Goal: Task Accomplishment & Management: Manage account settings

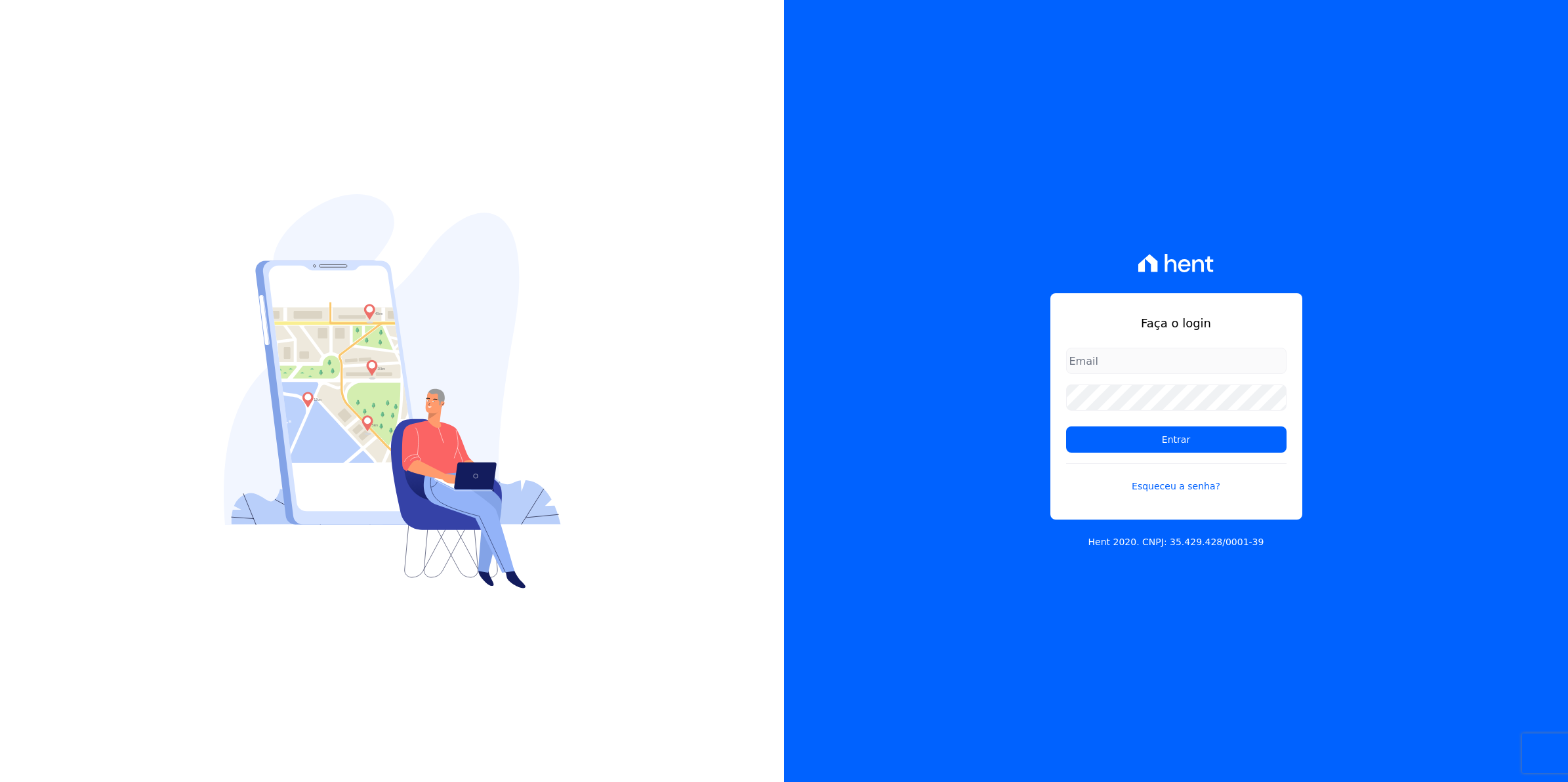
click at [1149, 364] on input "email" at bounding box center [1177, 361] width 221 height 26
type input "cobranca@munte.com.br"
click at [1066, 427] on input "Entrar" at bounding box center [1177, 440] width 221 height 26
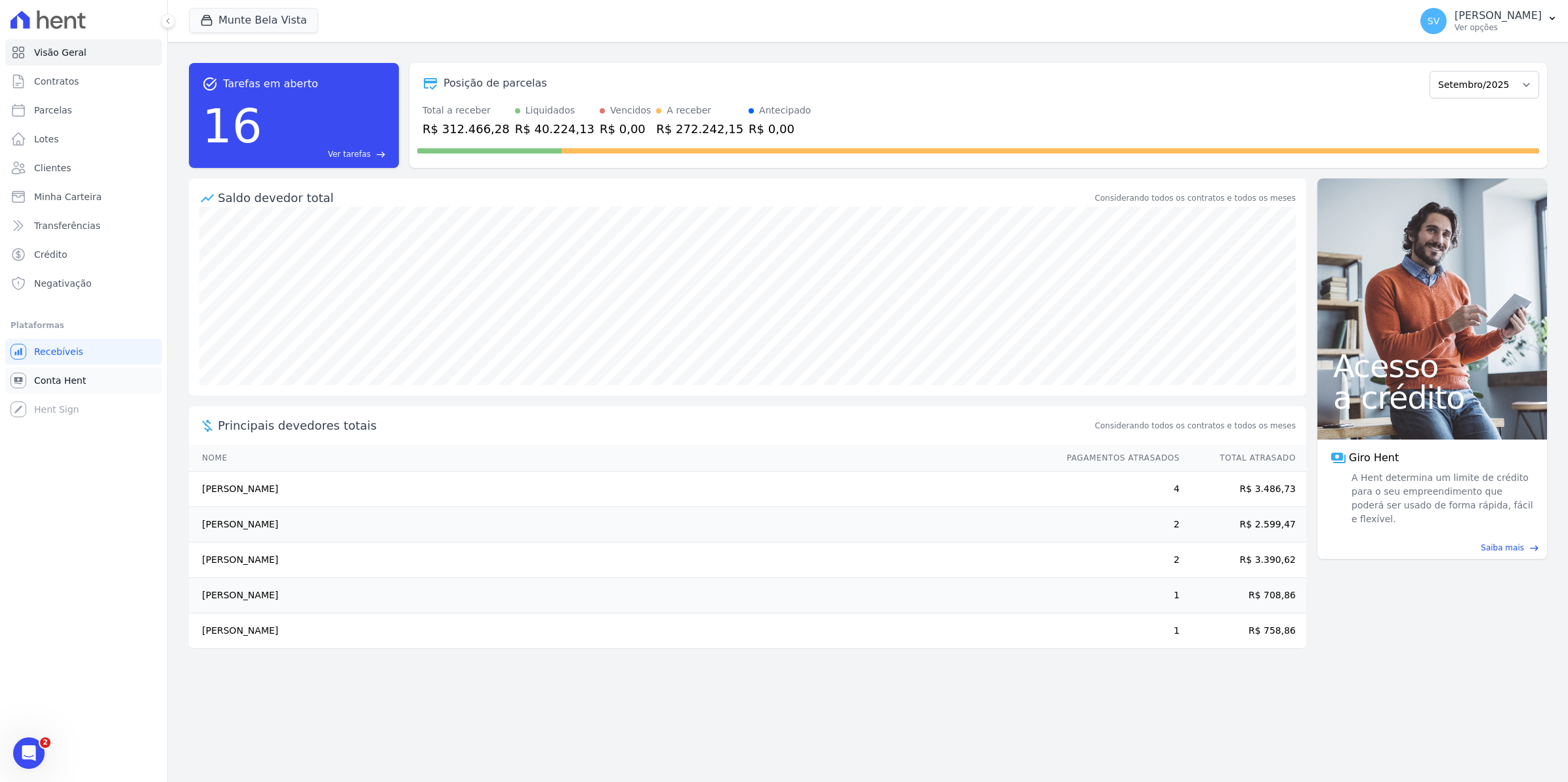
click at [41, 384] on span "Conta Hent" at bounding box center [60, 380] width 52 height 13
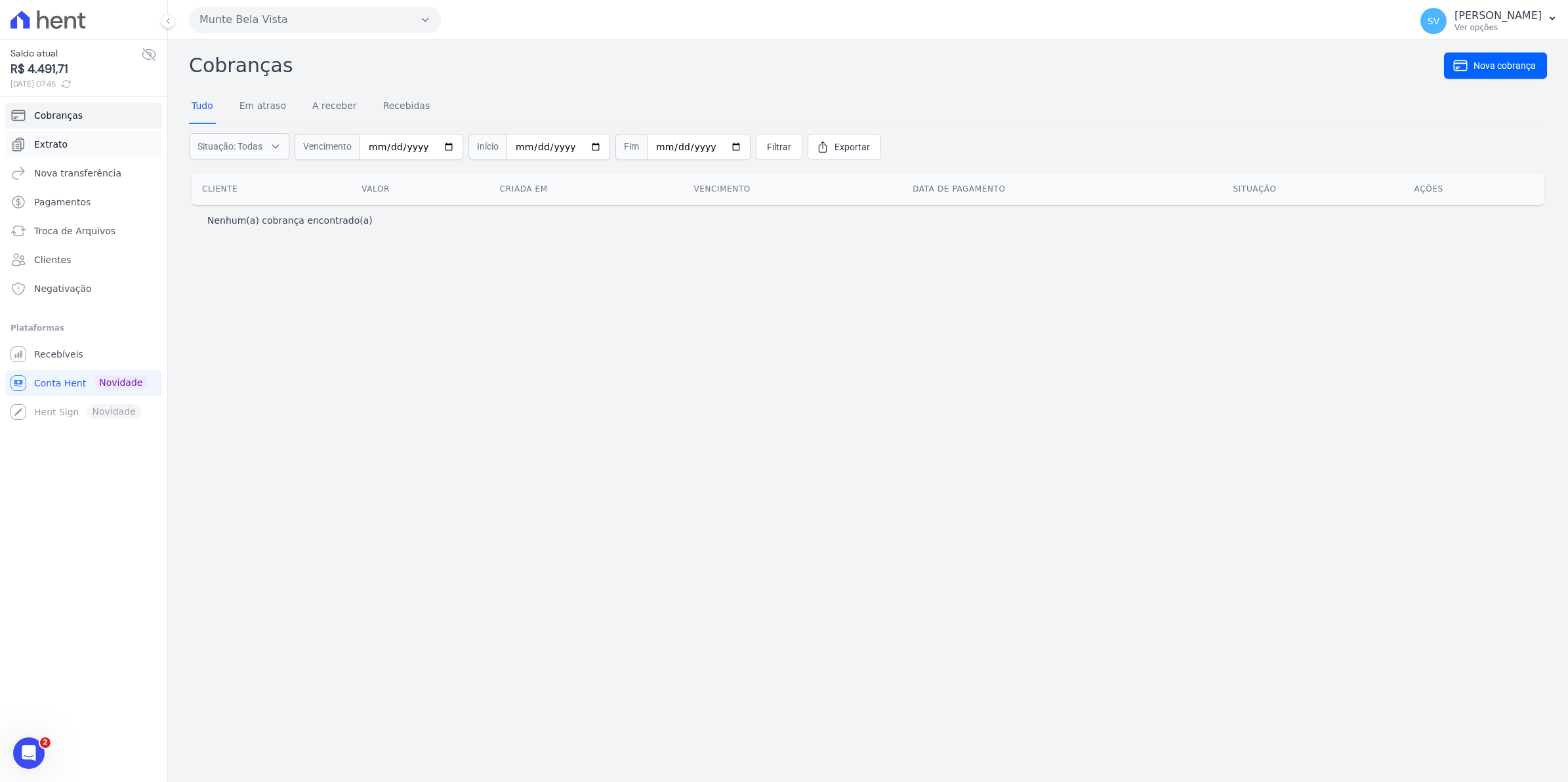
click at [51, 146] on span "Extrato" at bounding box center [51, 144] width 33 height 13
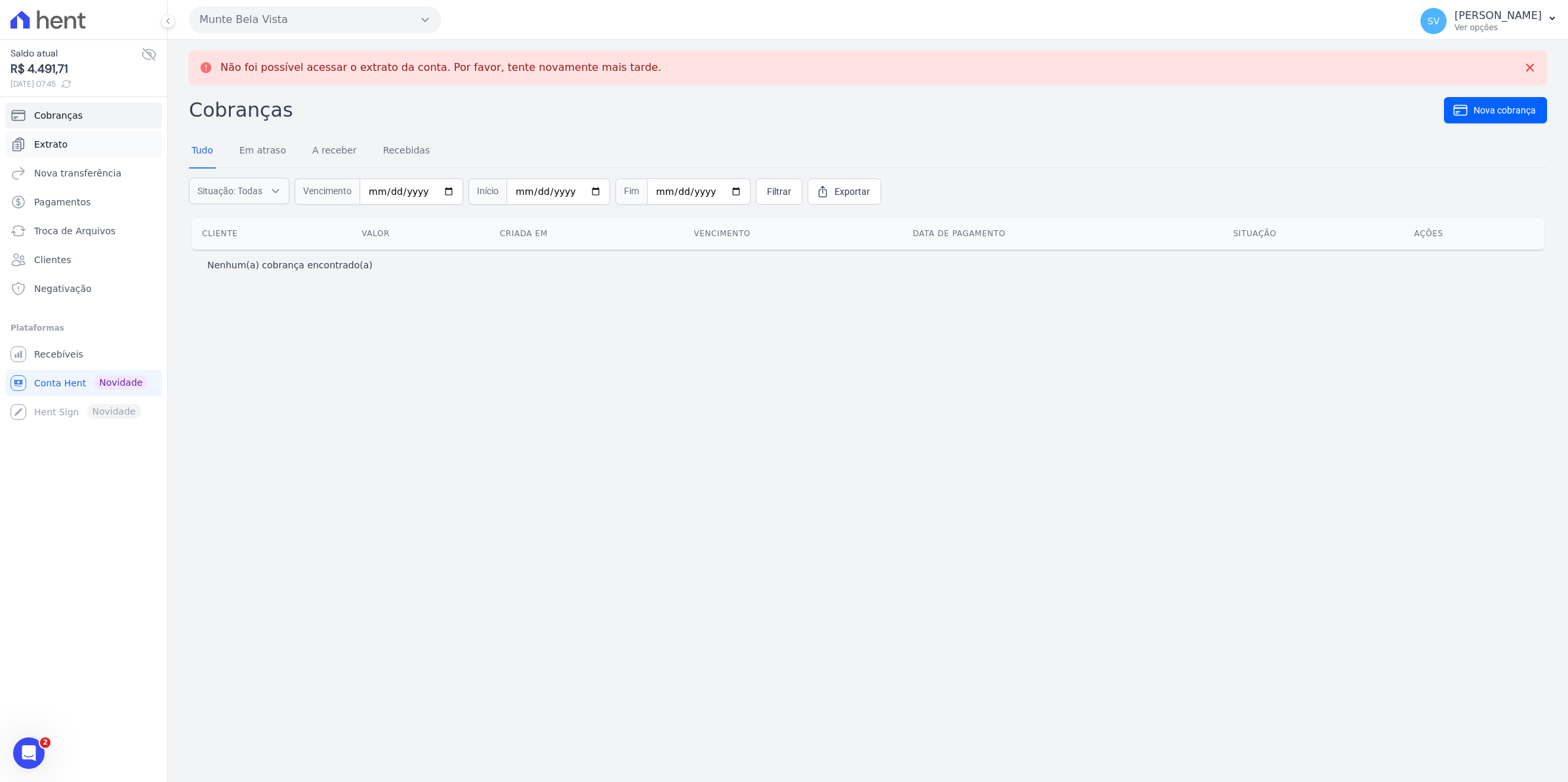
click at [36, 148] on span "Extrato" at bounding box center [51, 144] width 33 height 13
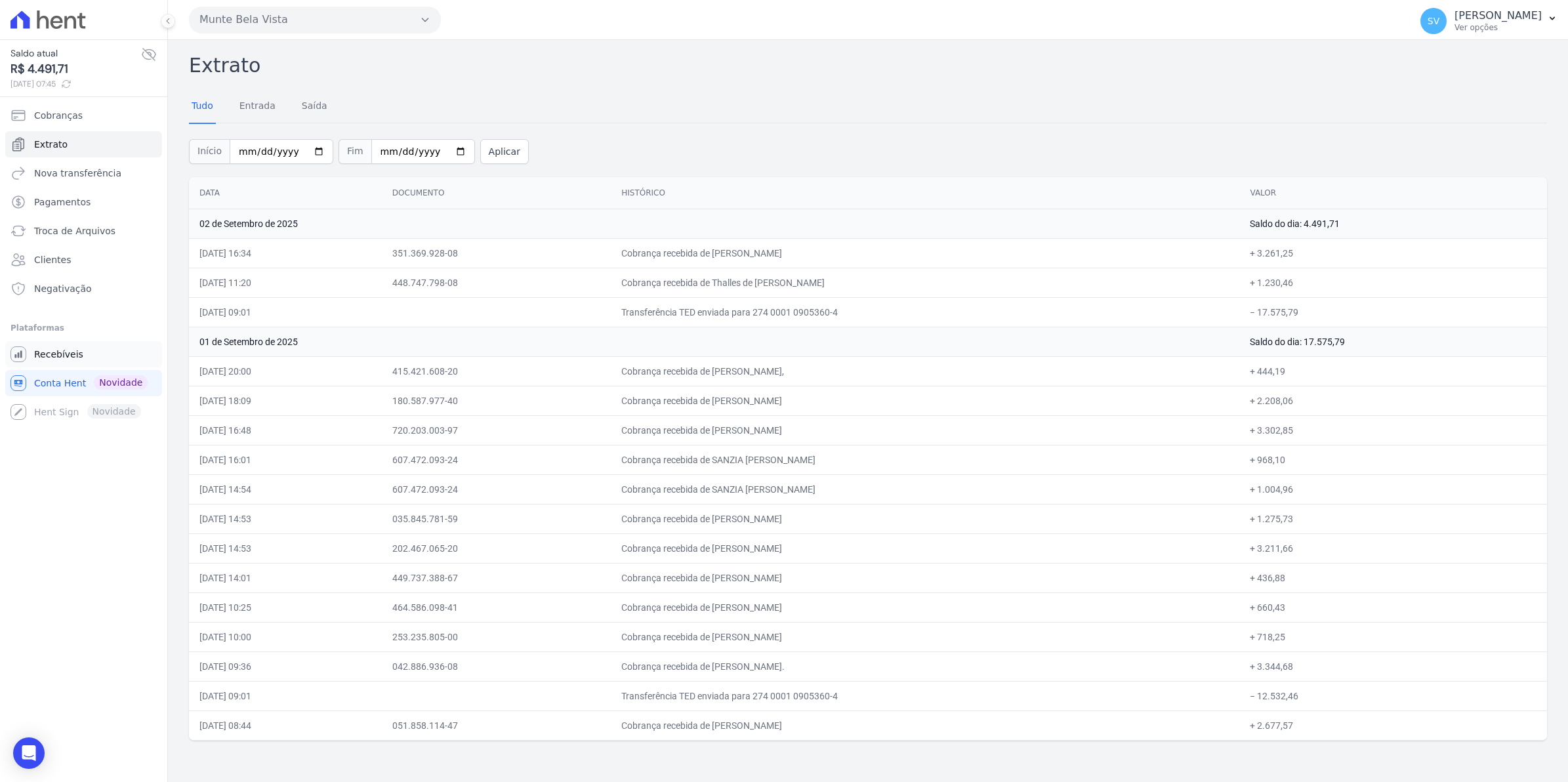
click at [51, 359] on span "Recebíveis" at bounding box center [58, 354] width 49 height 13
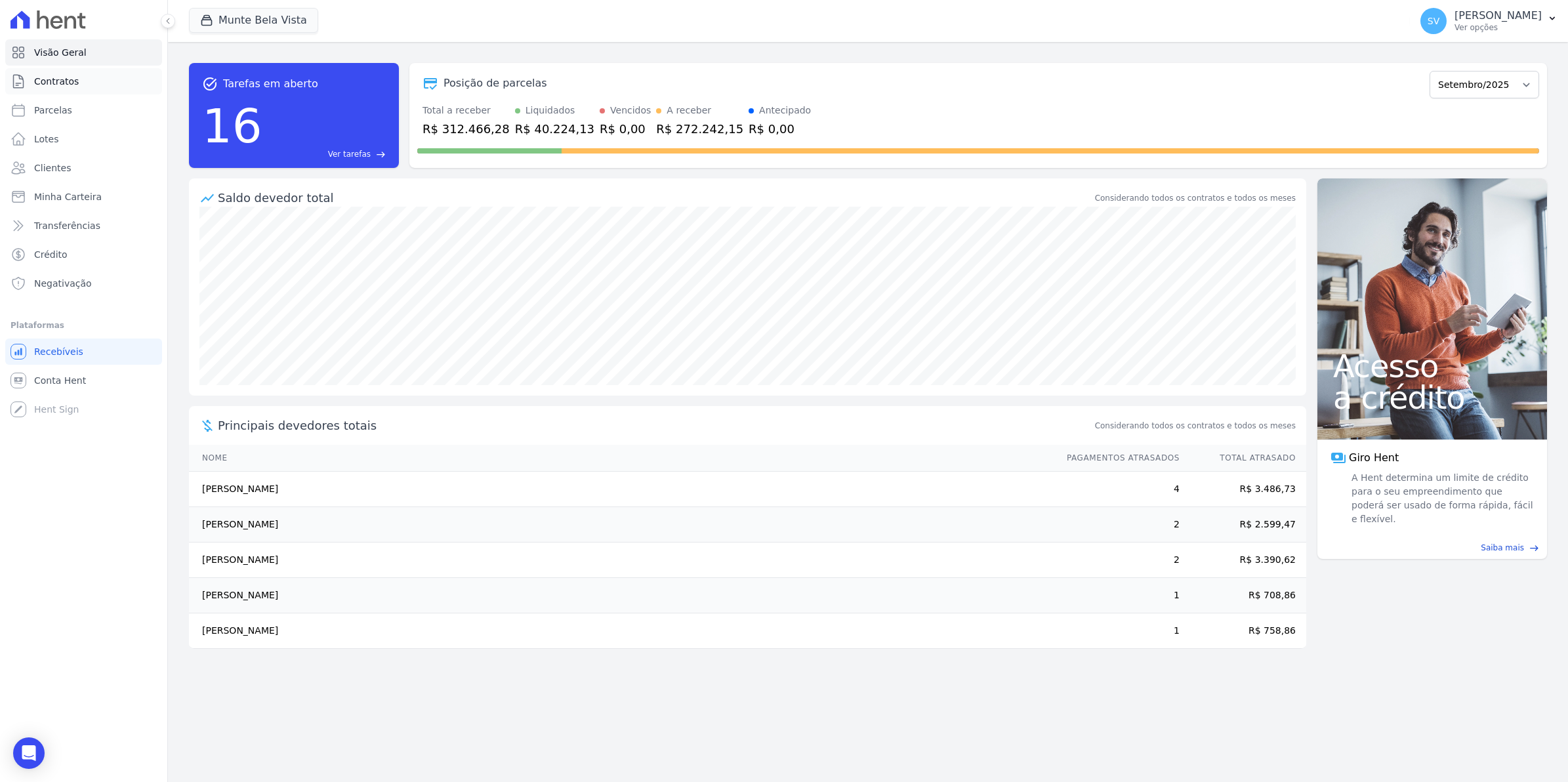
click at [44, 86] on span "Contratos" at bounding box center [56, 81] width 44 height 13
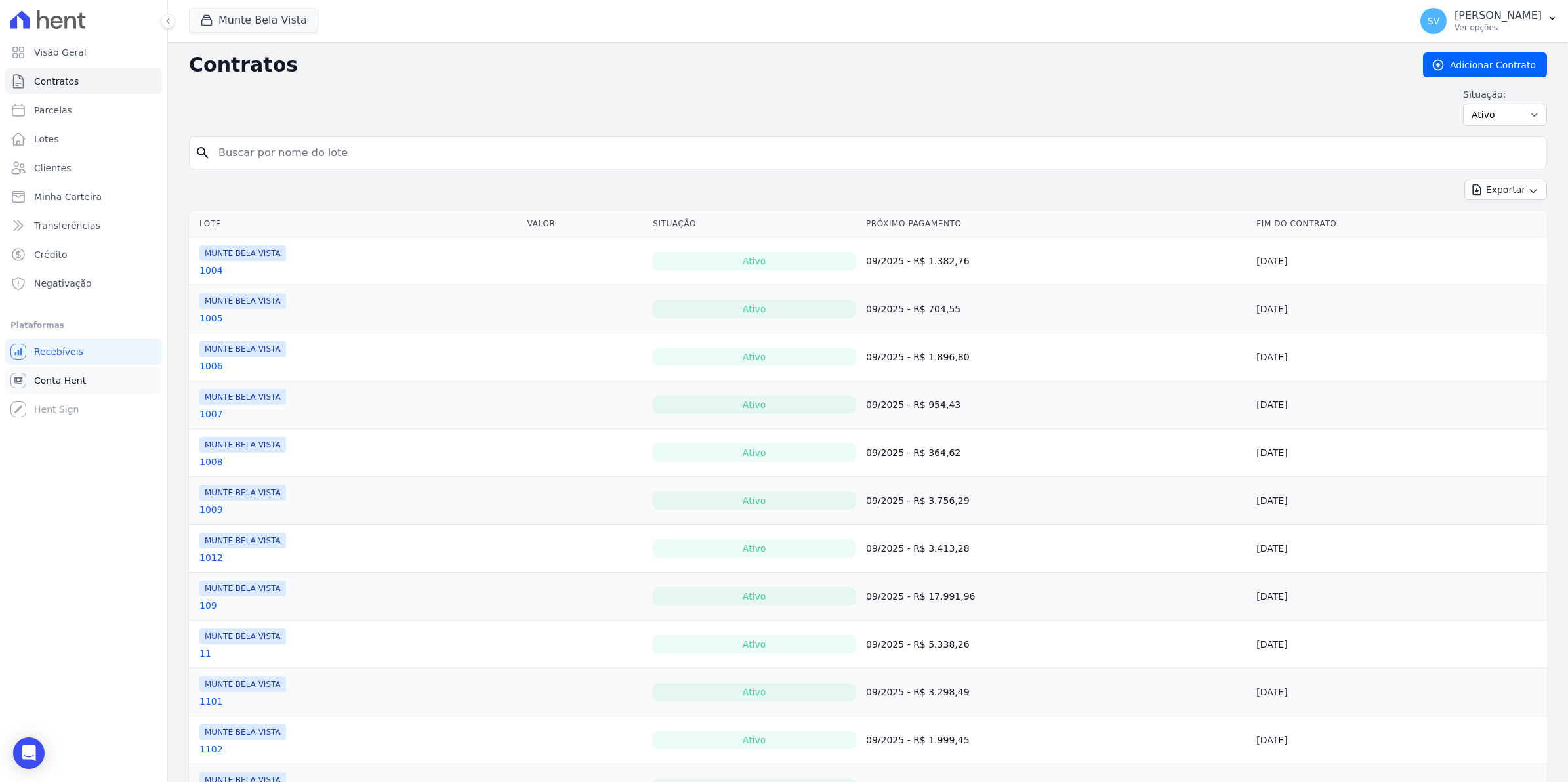
click at [76, 387] on link "Conta Hent" at bounding box center [84, 381] width 157 height 26
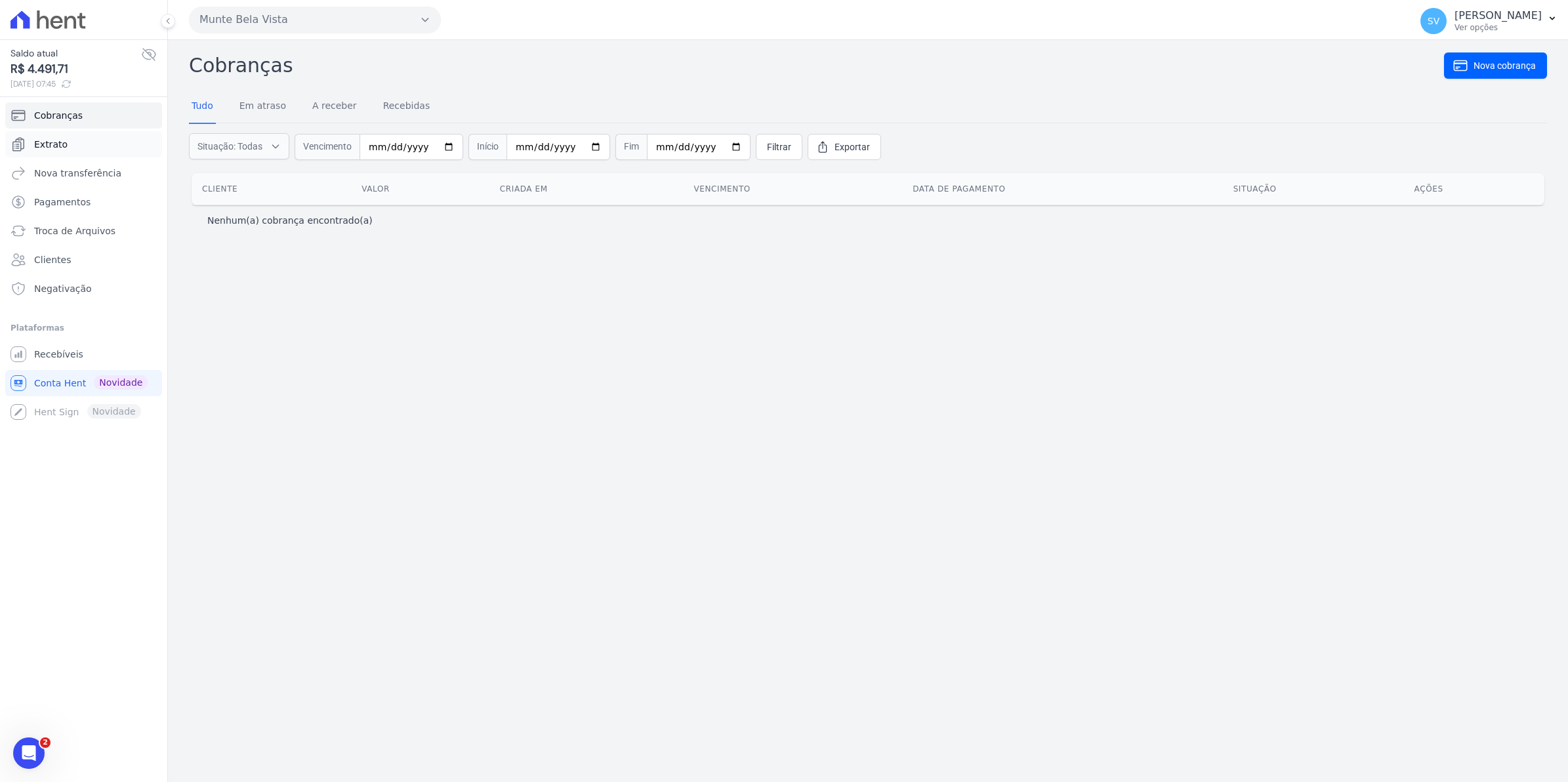
click at [58, 148] on span "Extrato" at bounding box center [51, 144] width 33 height 13
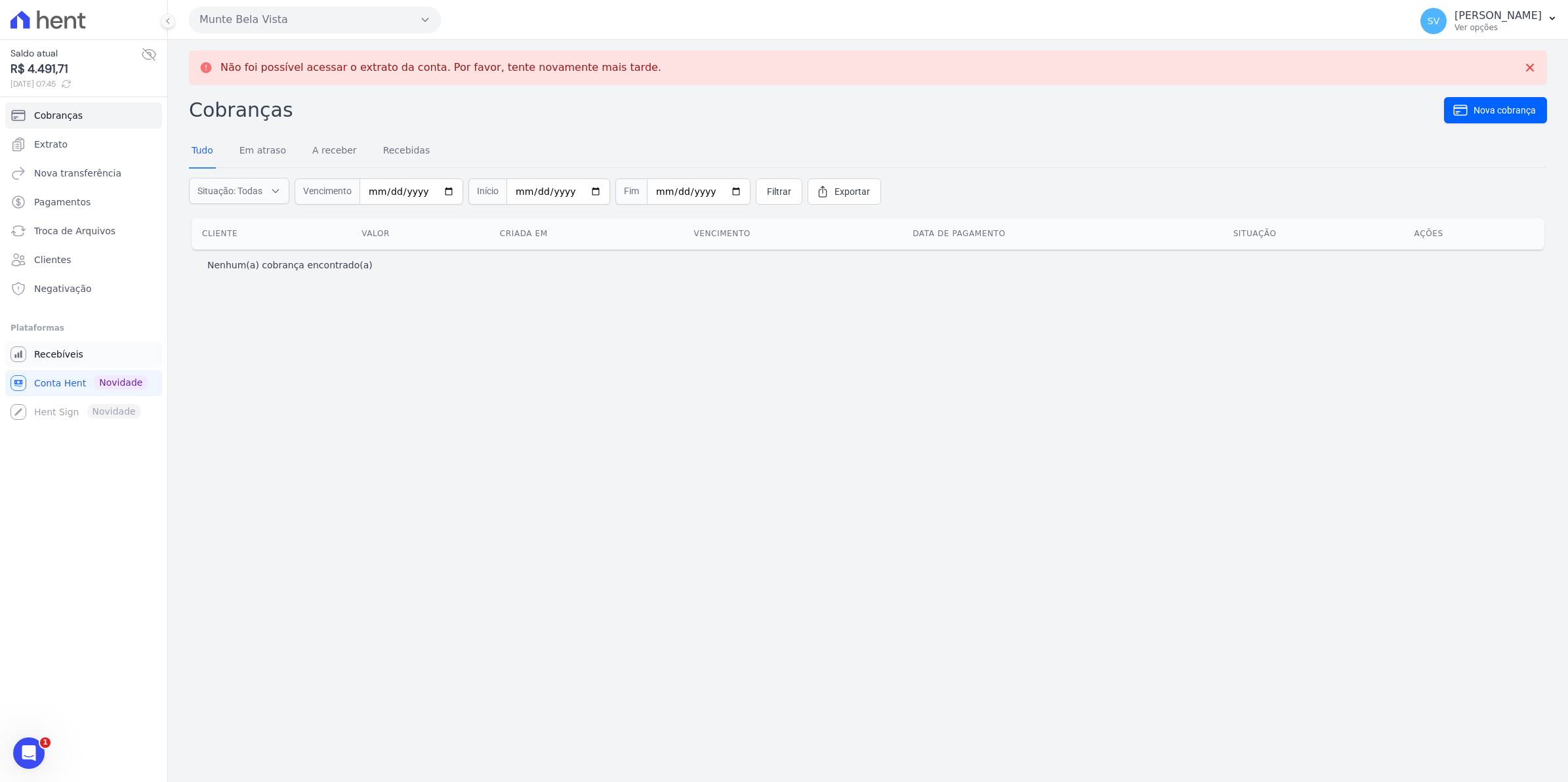
click at [57, 356] on span "Recebíveis" at bounding box center [58, 354] width 49 height 13
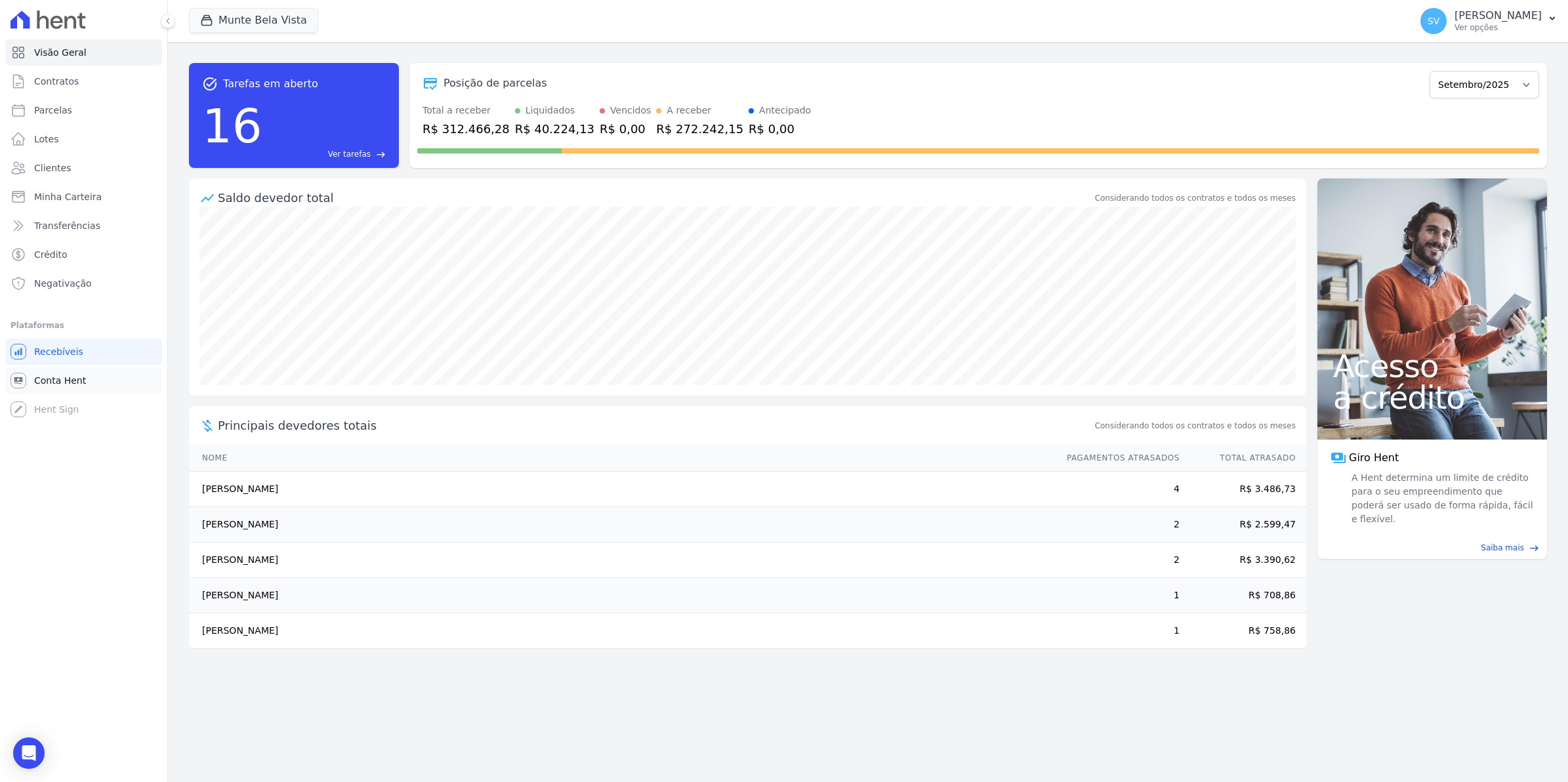
click at [49, 382] on span "Conta Hent" at bounding box center [60, 380] width 52 height 13
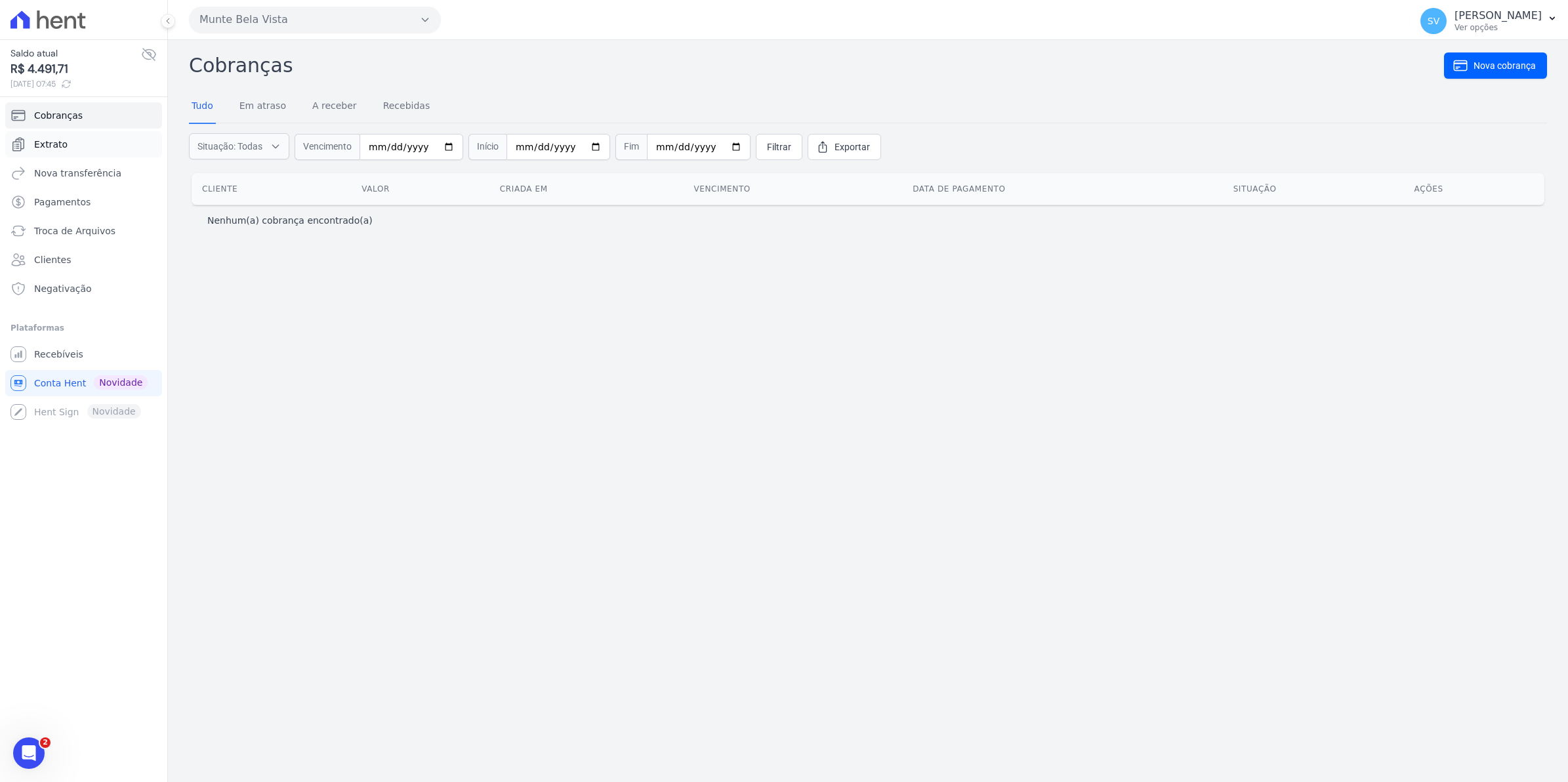
click at [42, 149] on span "Extrato" at bounding box center [51, 144] width 33 height 13
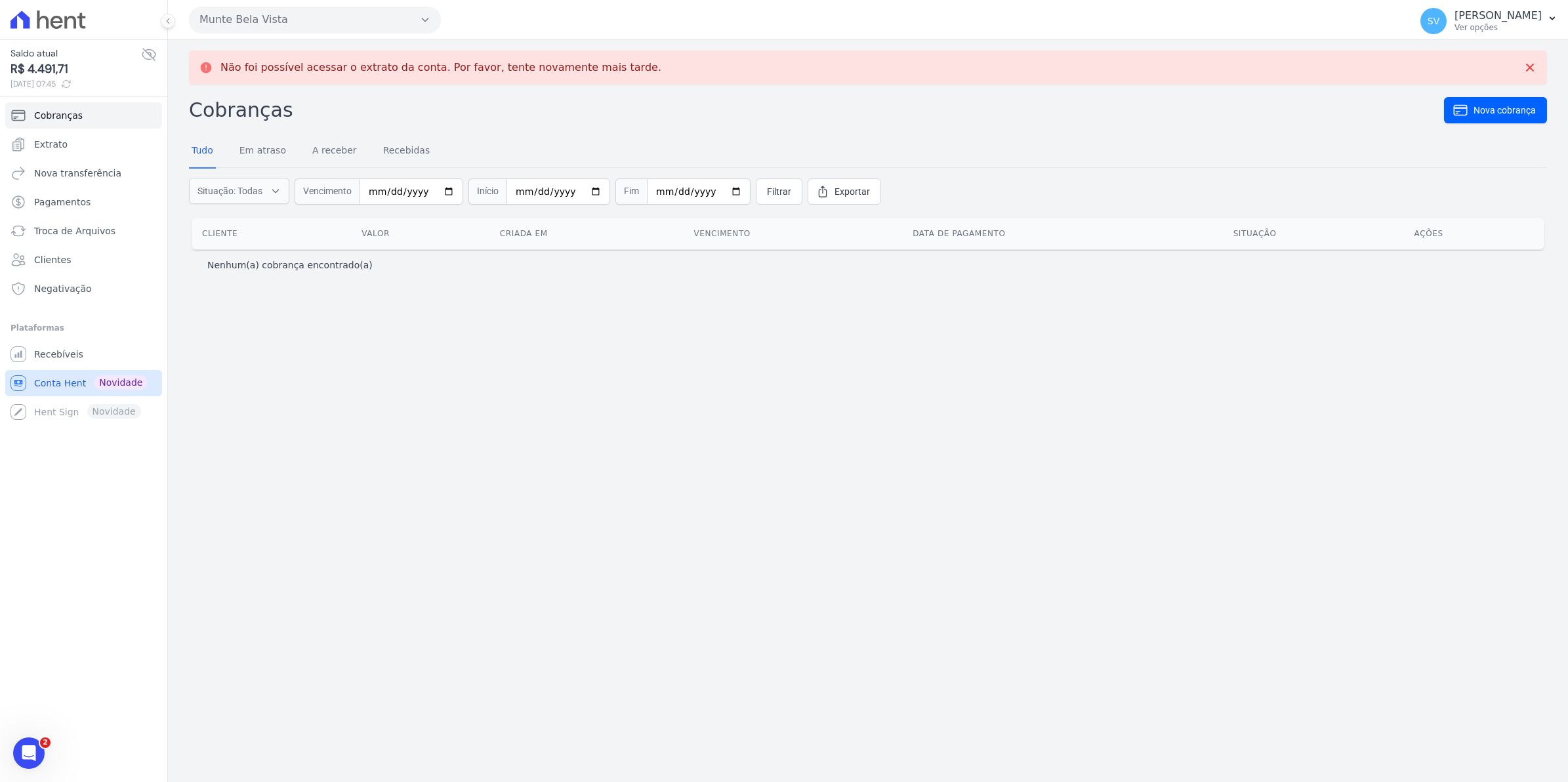
click at [54, 384] on span "Conta Hent" at bounding box center [60, 383] width 52 height 13
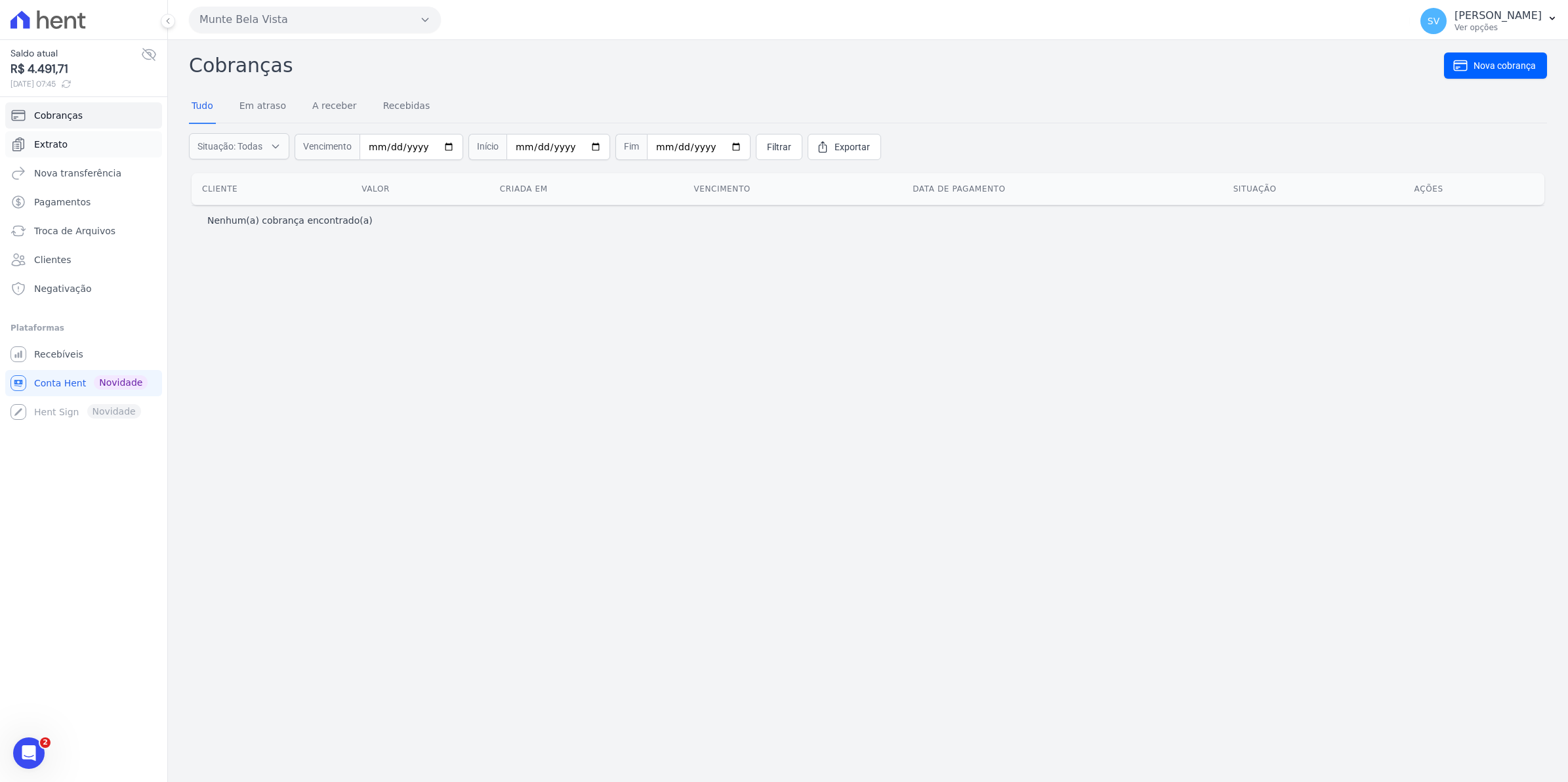
click at [37, 151] on link "Extrato" at bounding box center [84, 144] width 157 height 26
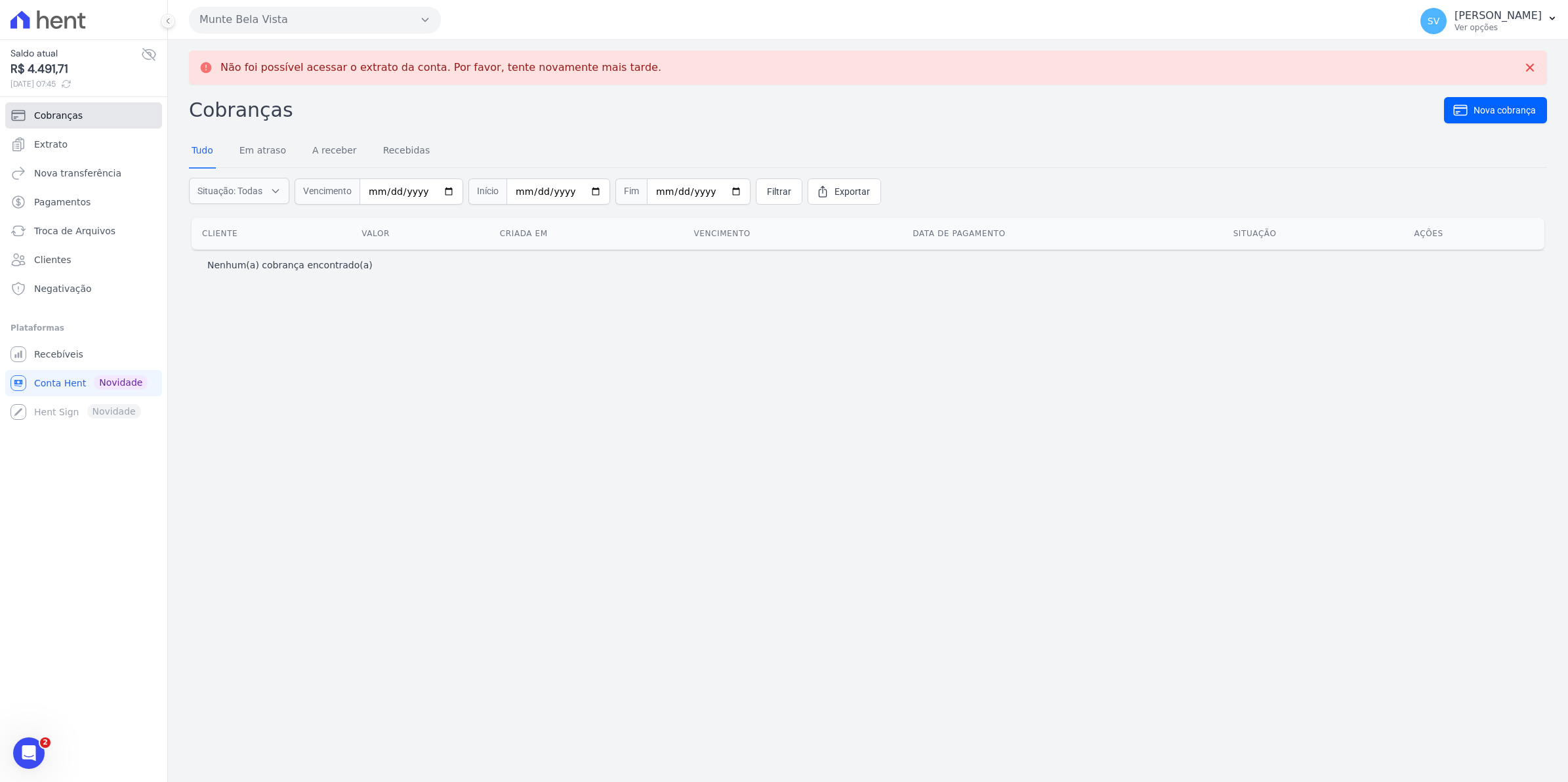
click at [57, 119] on span "Cobranças" at bounding box center [58, 115] width 49 height 13
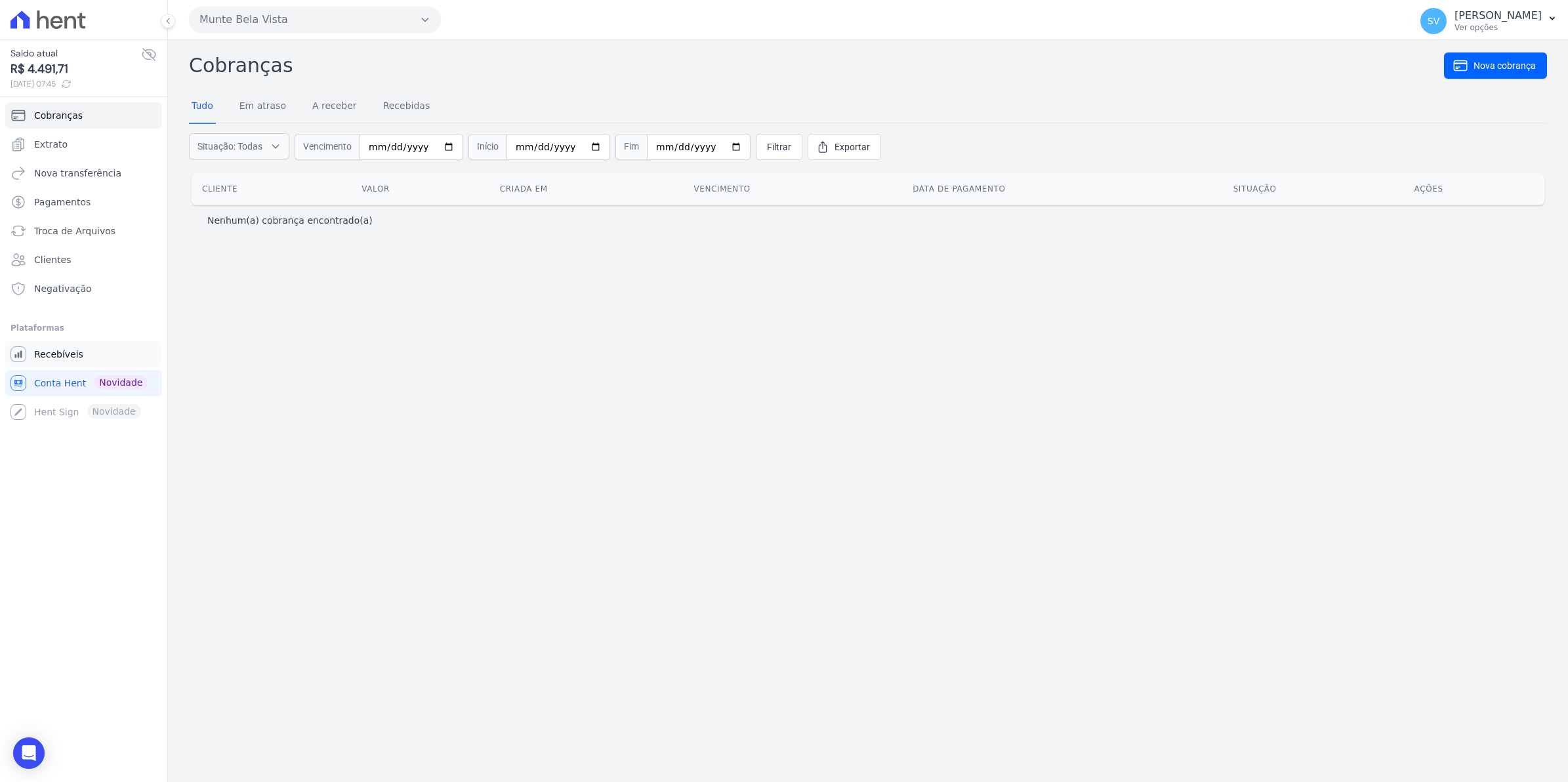
click at [54, 355] on span "Recebíveis" at bounding box center [58, 354] width 49 height 13
